Goal: Find specific page/section: Find specific page/section

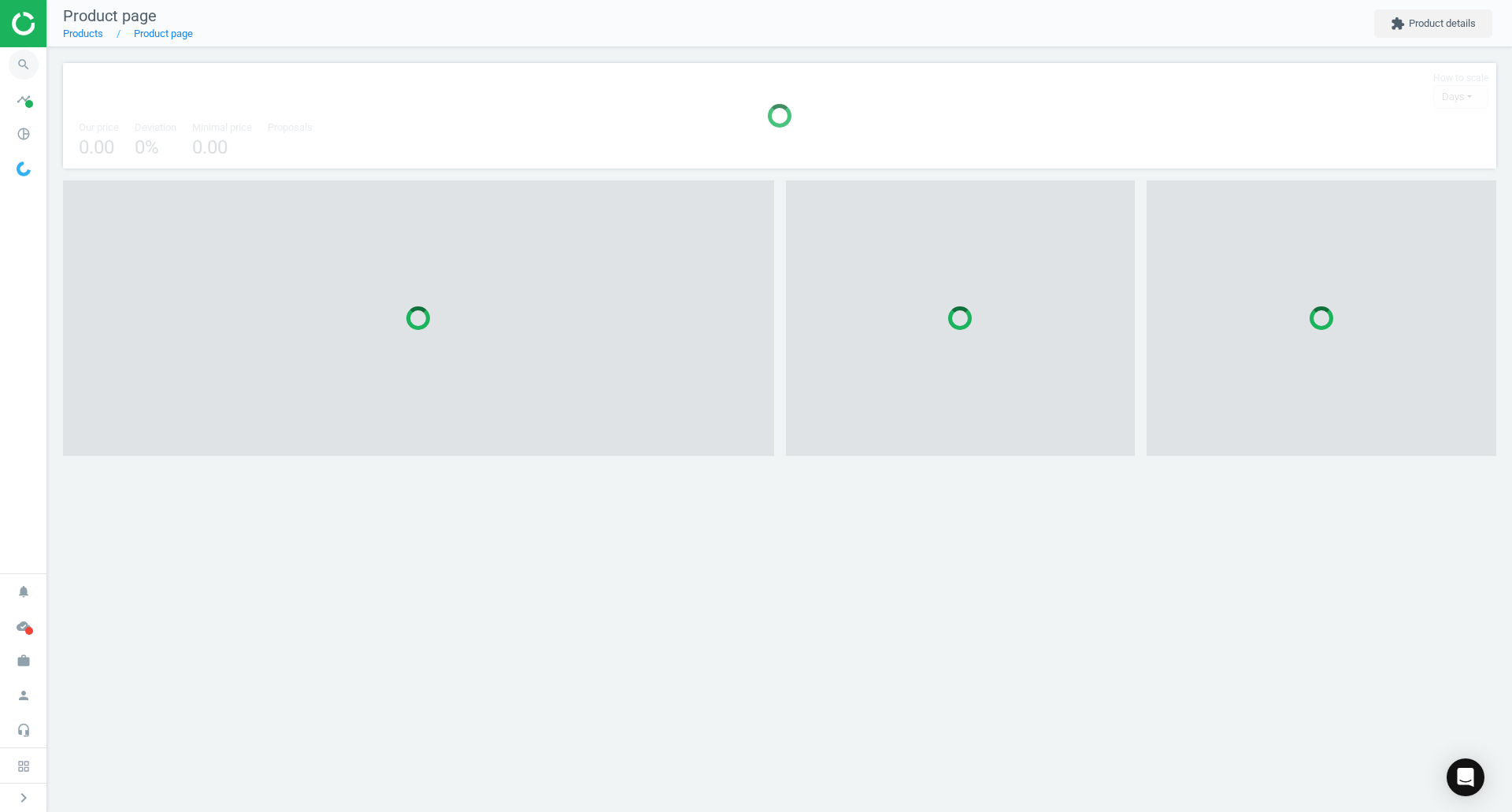
click at [46, 69] on span "search" at bounding box center [24, 65] width 47 height 35
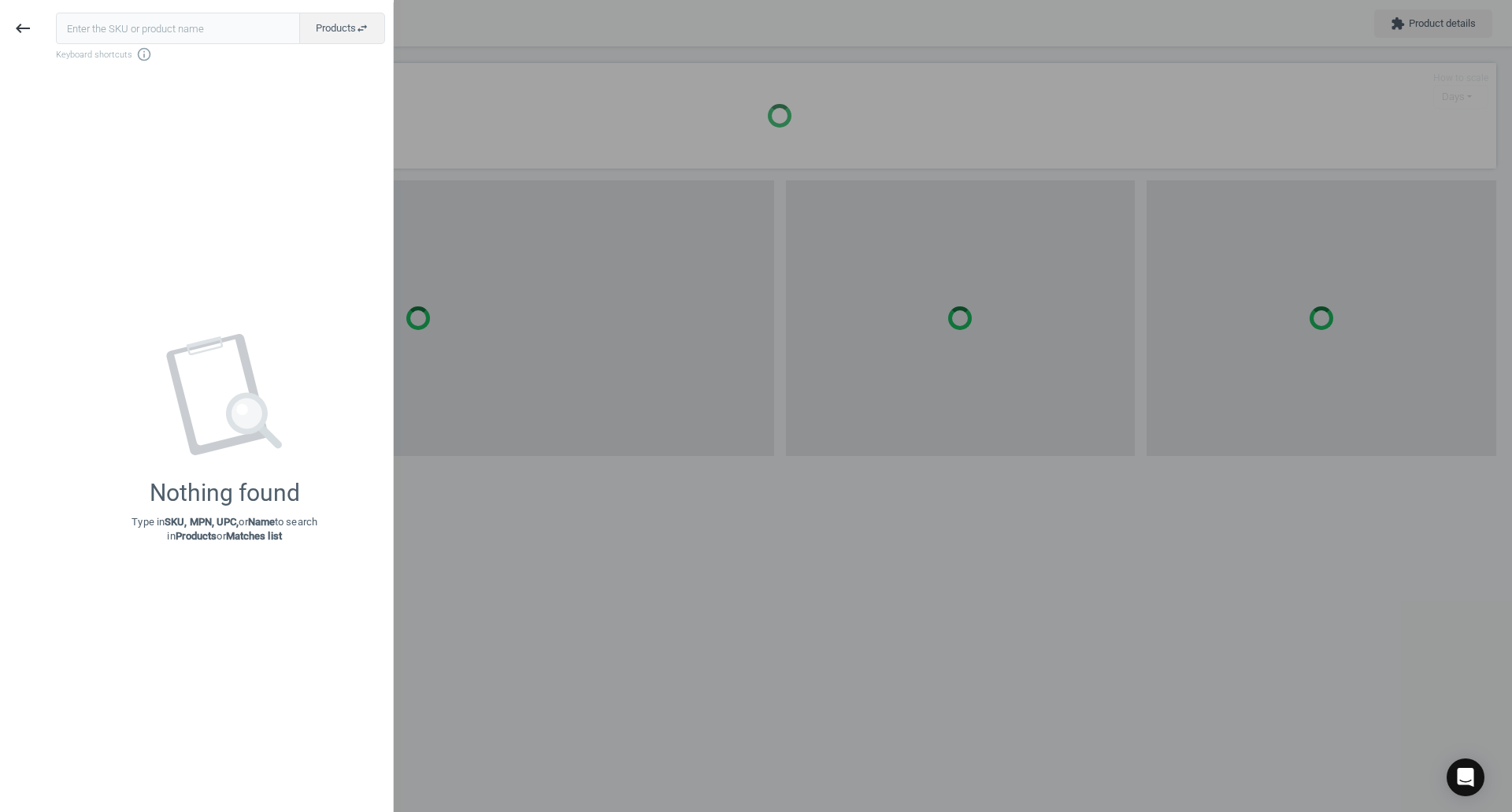
click at [107, 9] on div "Products swap_horiz Keyboard shortcuts info_outline Nothing found Type in SKU, …" at bounding box center [219, 408] width 348 height 812
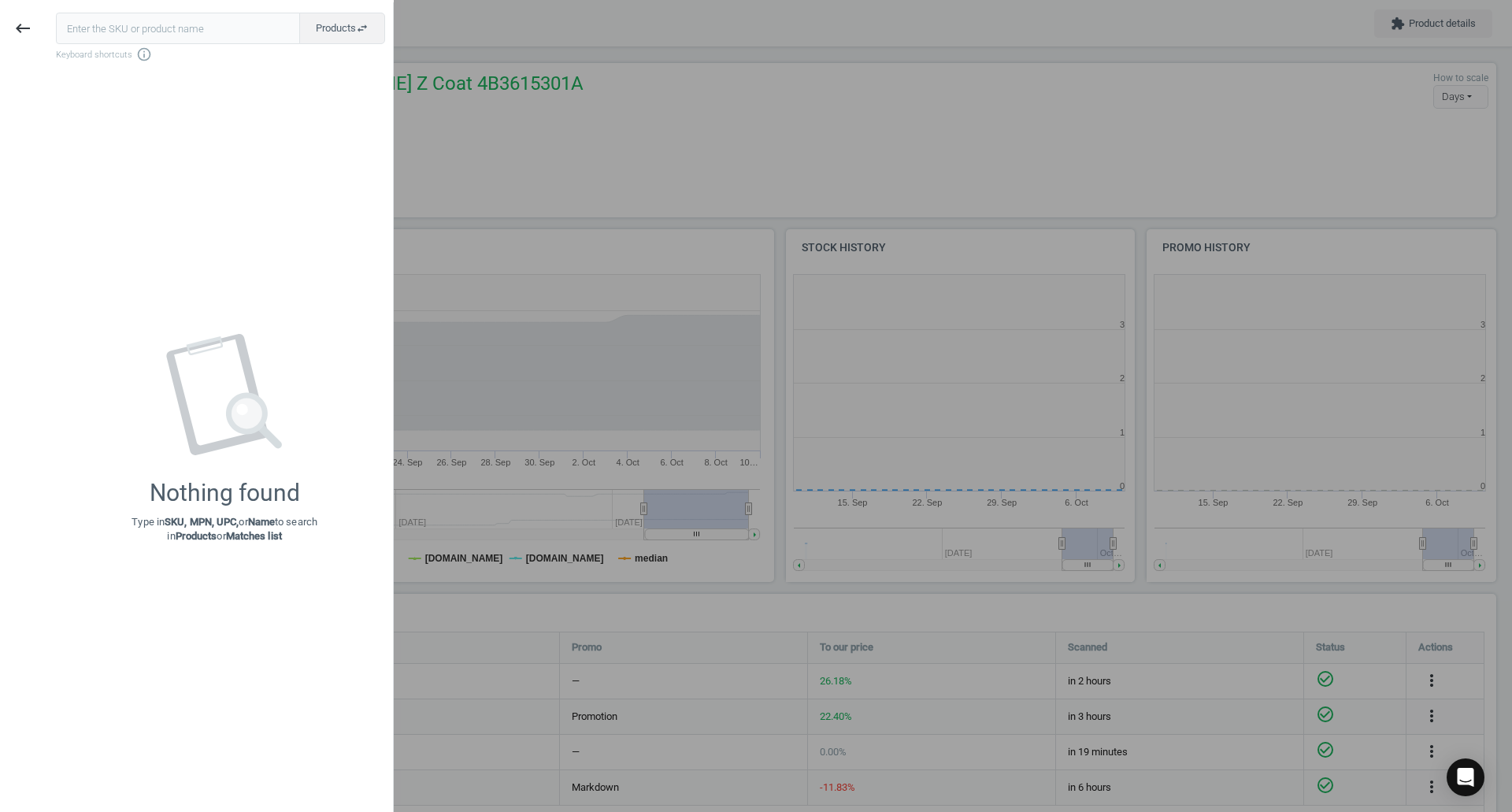
scroll to position [340, 371]
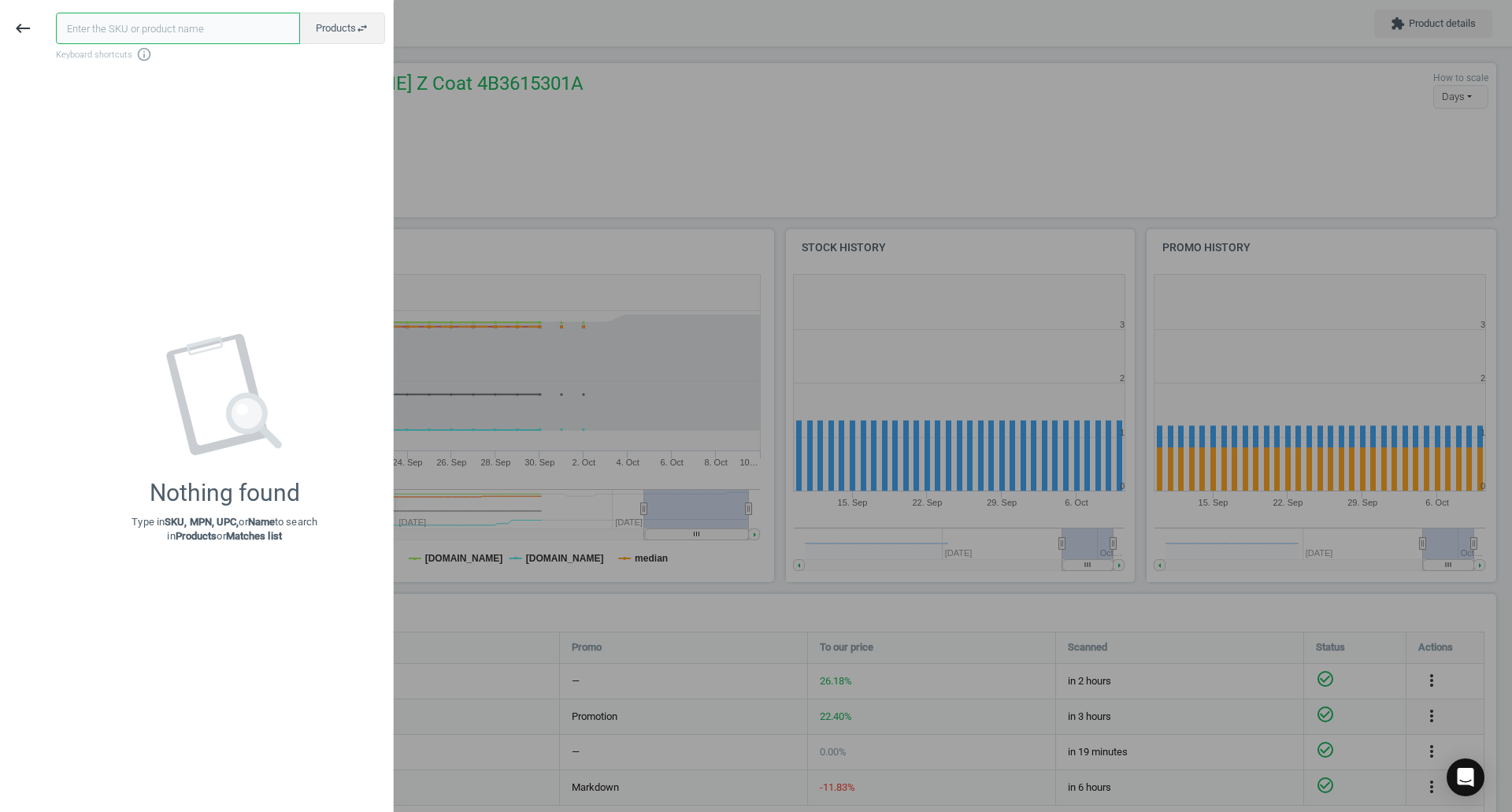
click at [116, 21] on input "text" at bounding box center [178, 28] width 244 height 32
paste input "VAG-0B5325429E"
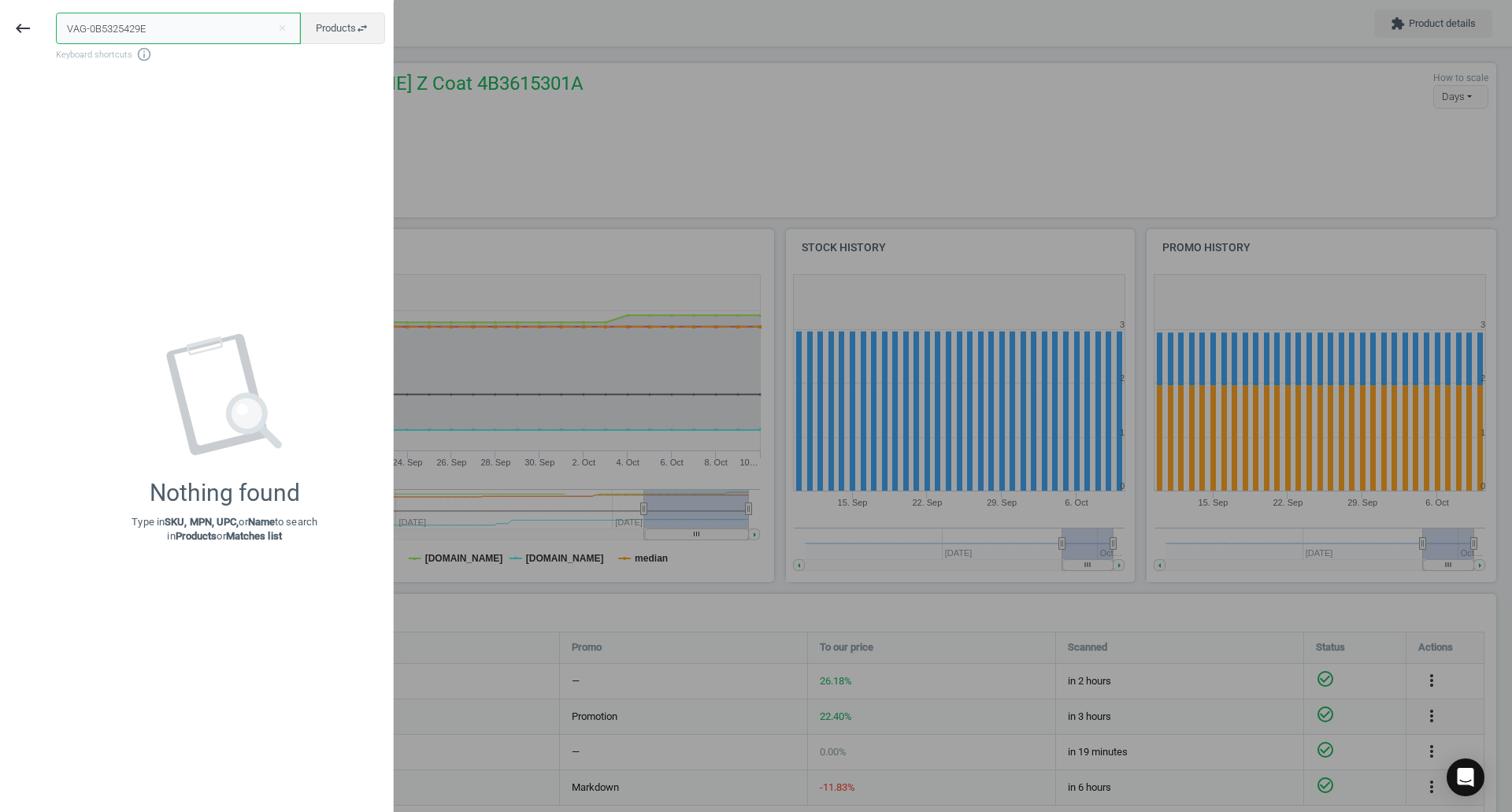
type input "VAG-0B5325429E"
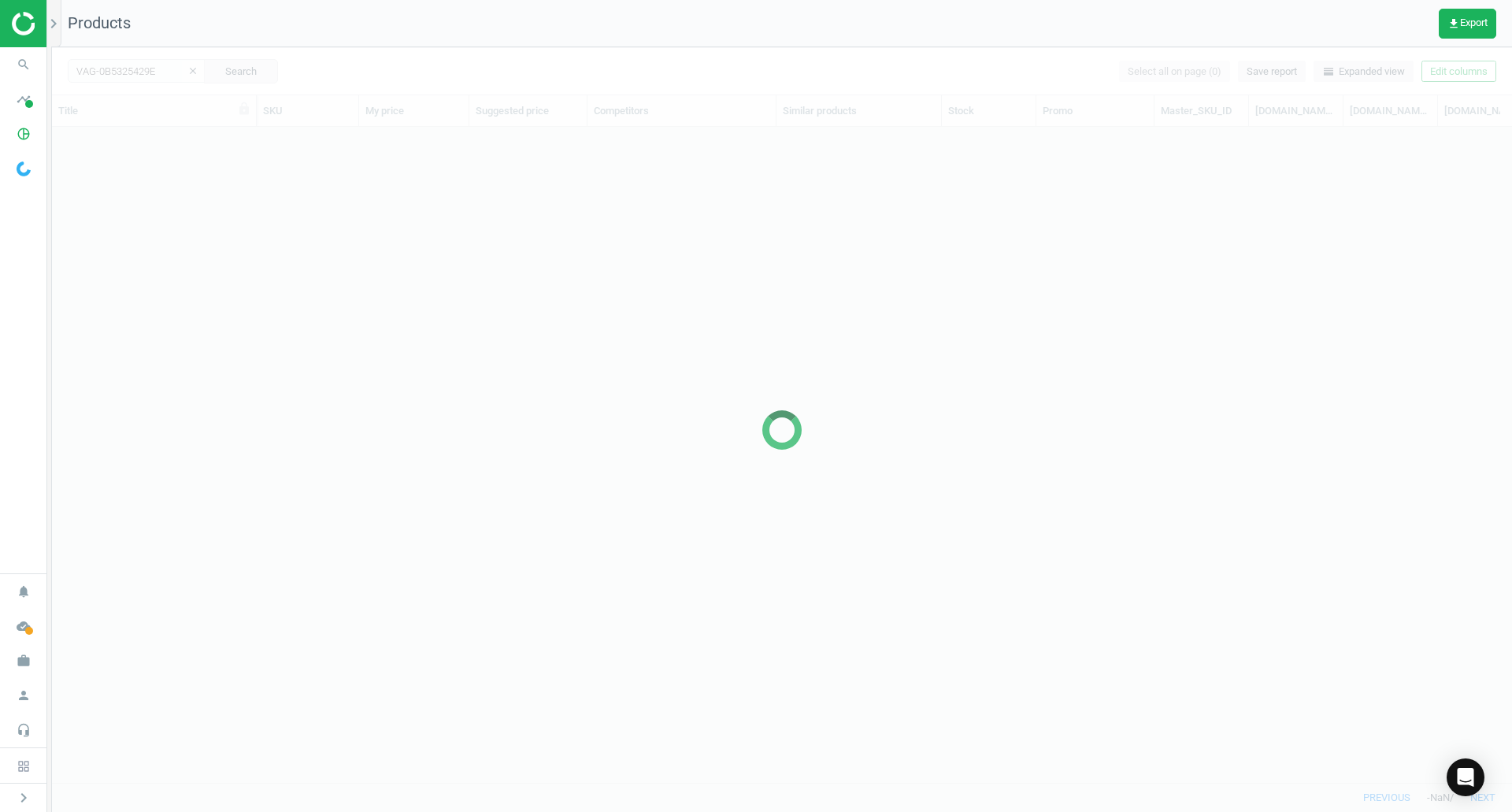
scroll to position [632, 1449]
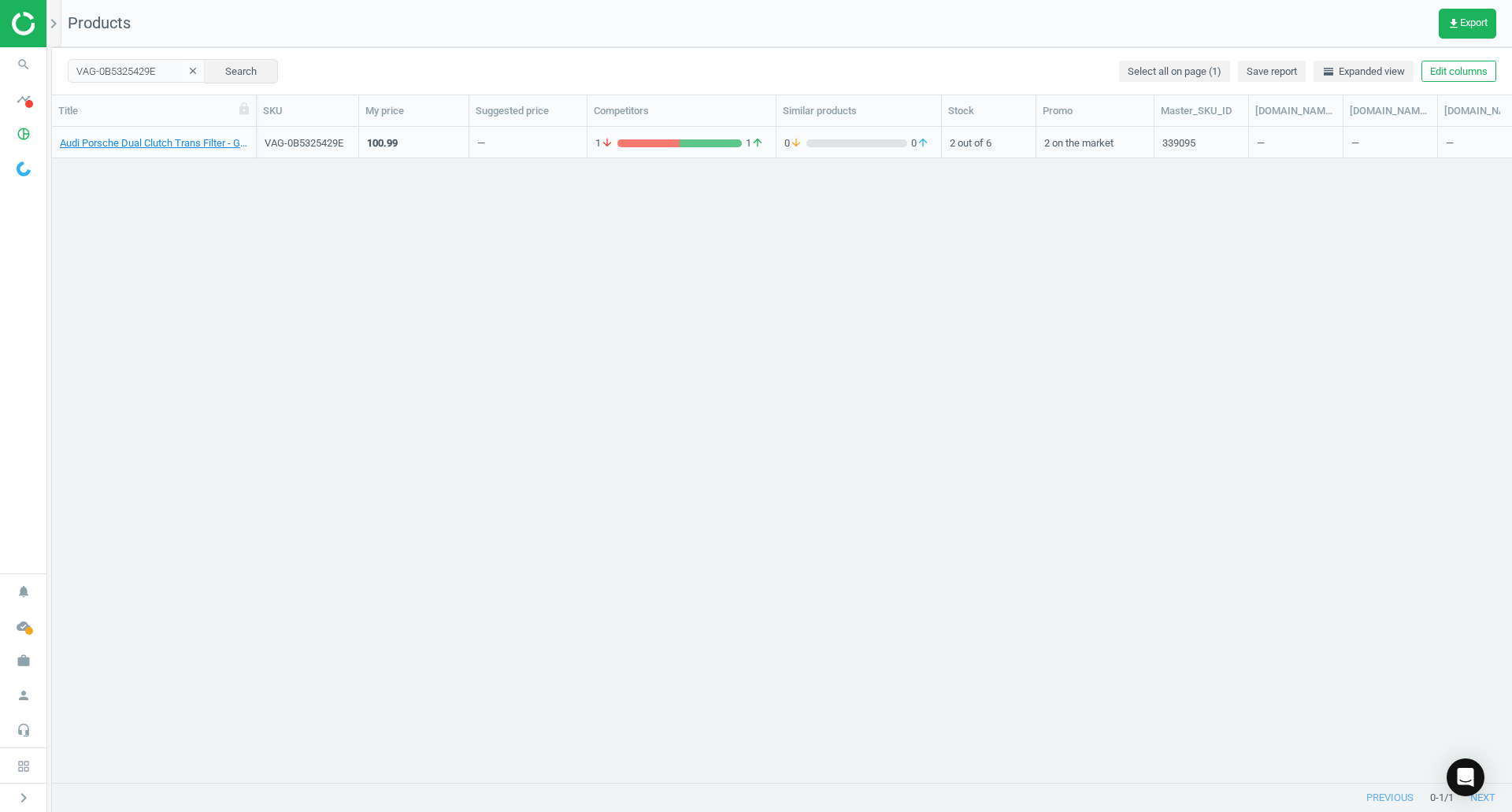
click at [203, 150] on div "Audi Porsche Dual Clutch Trans Filter - Genuine VW Audi 0B5325429E" at bounding box center [154, 146] width 188 height 20
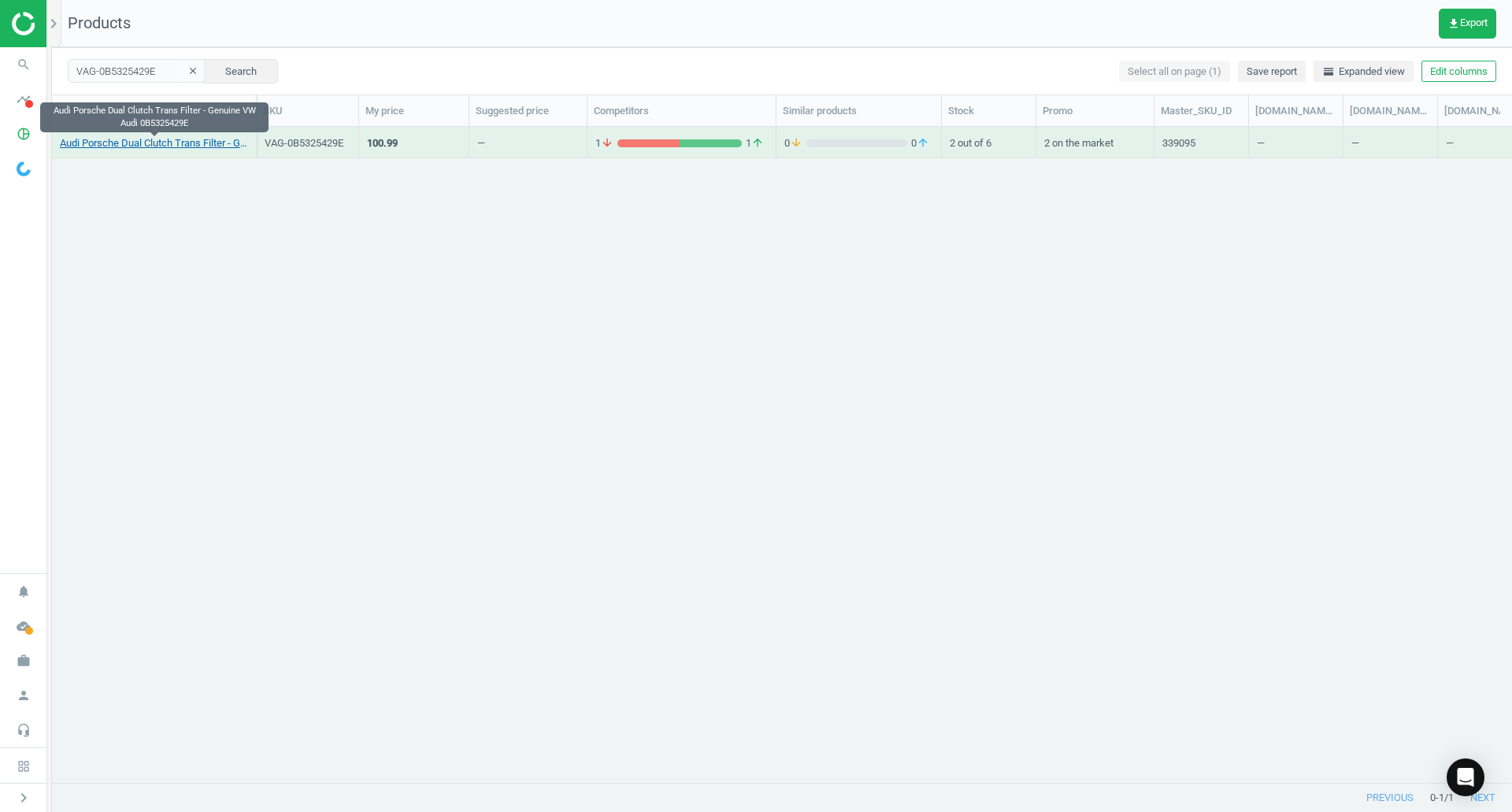
click at [203, 148] on link "Audi Porsche Dual Clutch Trans Filter - Genuine VW Audi 0B5325429E" at bounding box center [154, 143] width 188 height 14
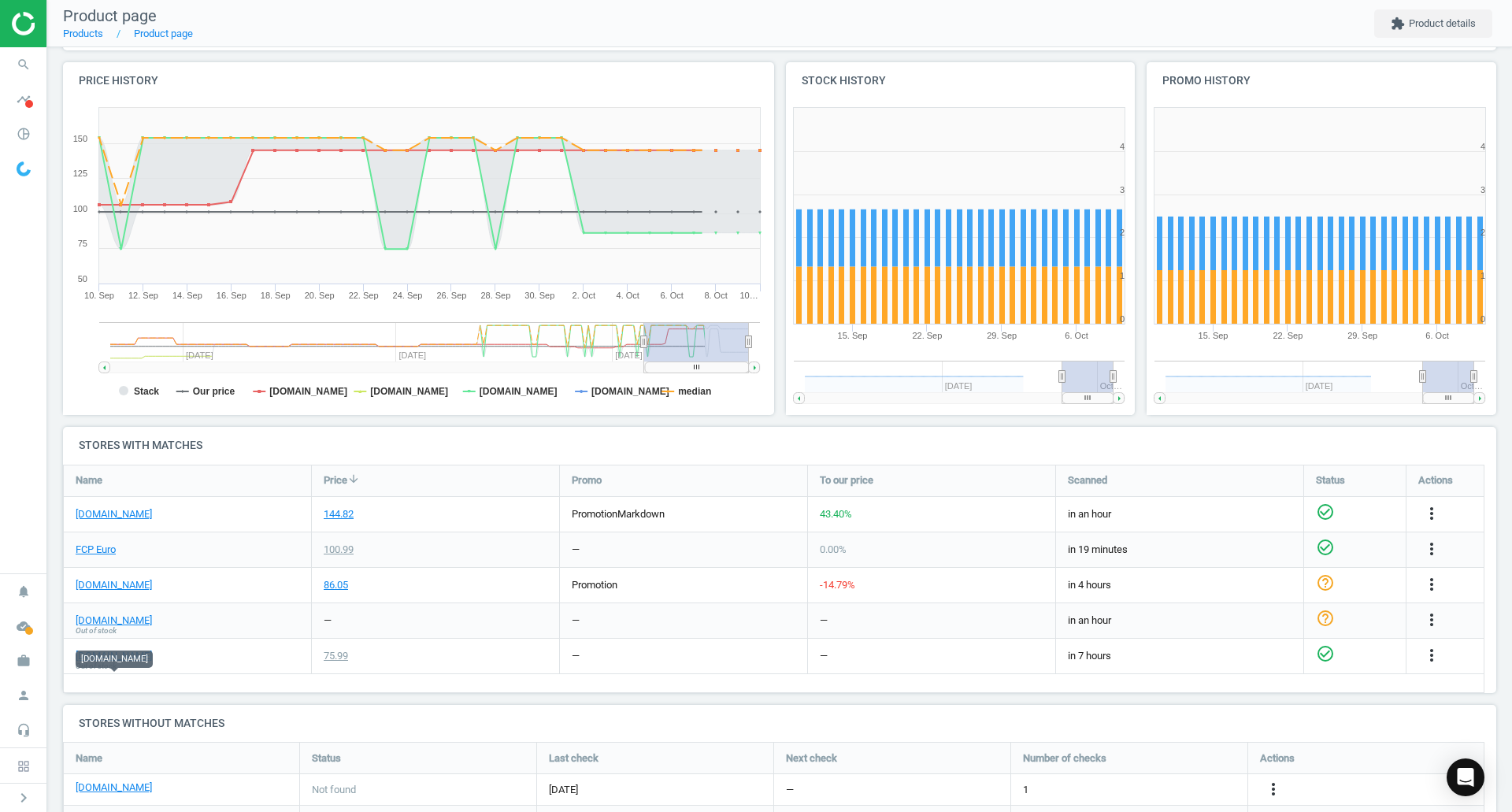
scroll to position [157, 0]
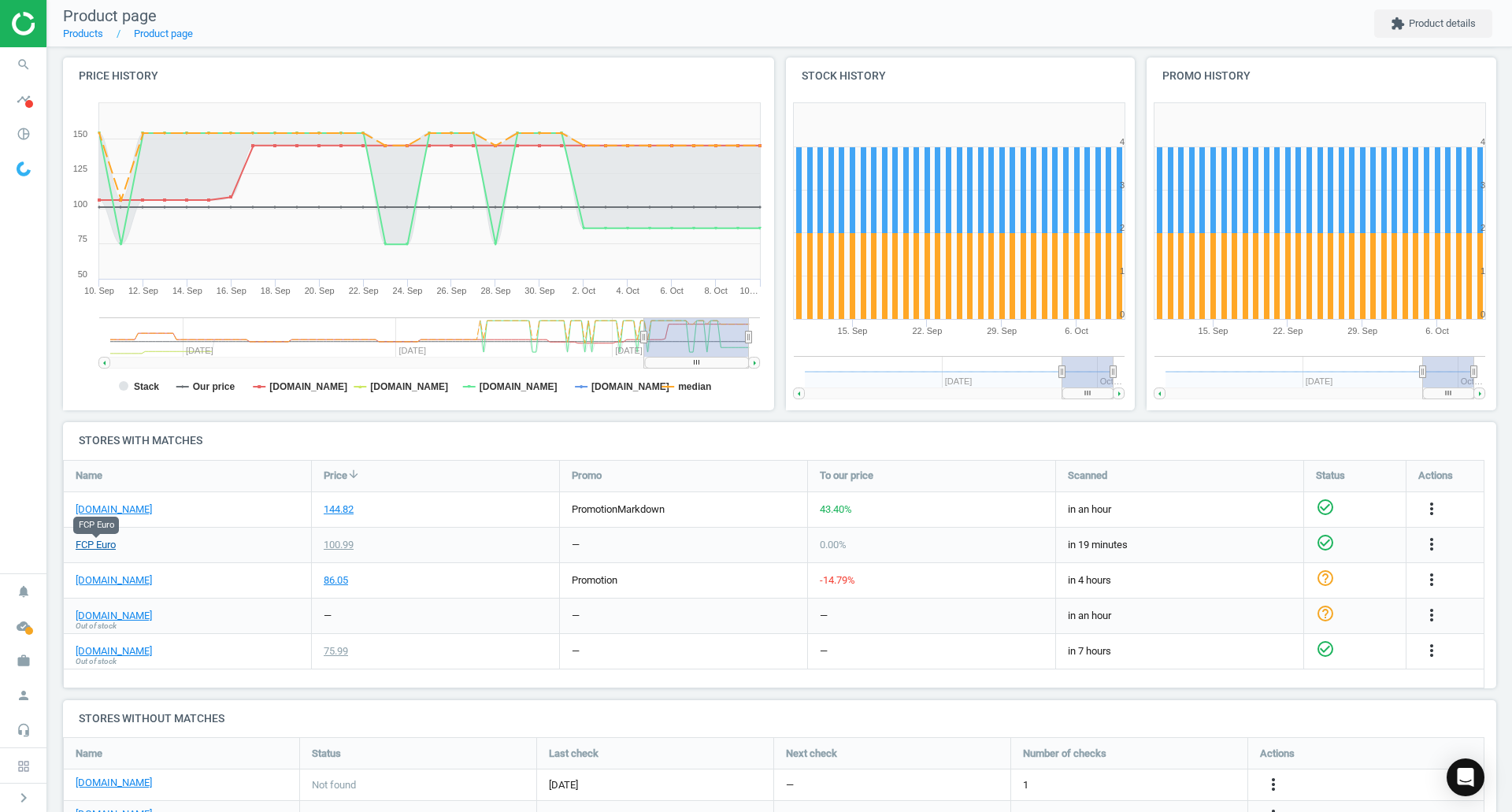
click at [93, 544] on link "FCP Euro" at bounding box center [96, 545] width 40 height 14
click at [116, 507] on link "[DOMAIN_NAME]" at bounding box center [114, 510] width 77 height 14
click at [86, 576] on link "[DOMAIN_NAME]" at bounding box center [114, 580] width 77 height 14
